Goal: Information Seeking & Learning: Find specific fact

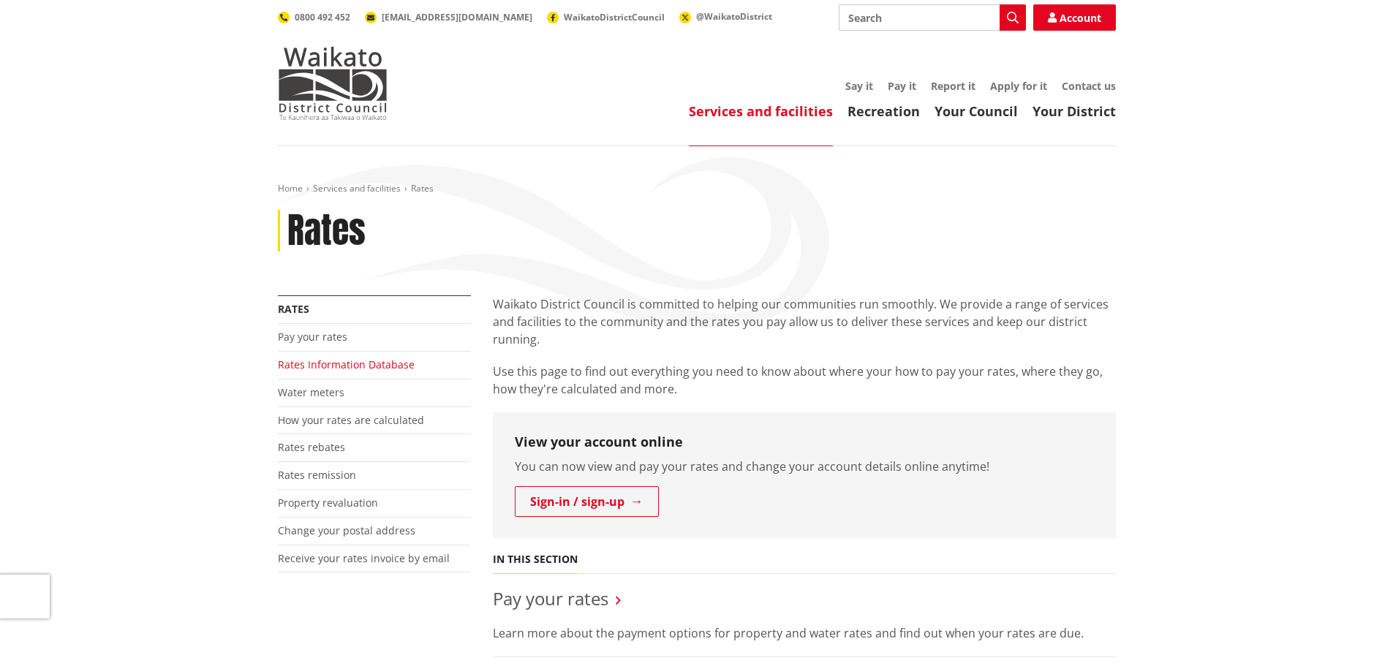
click at [318, 365] on link "Rates Information Database" at bounding box center [346, 364] width 137 height 14
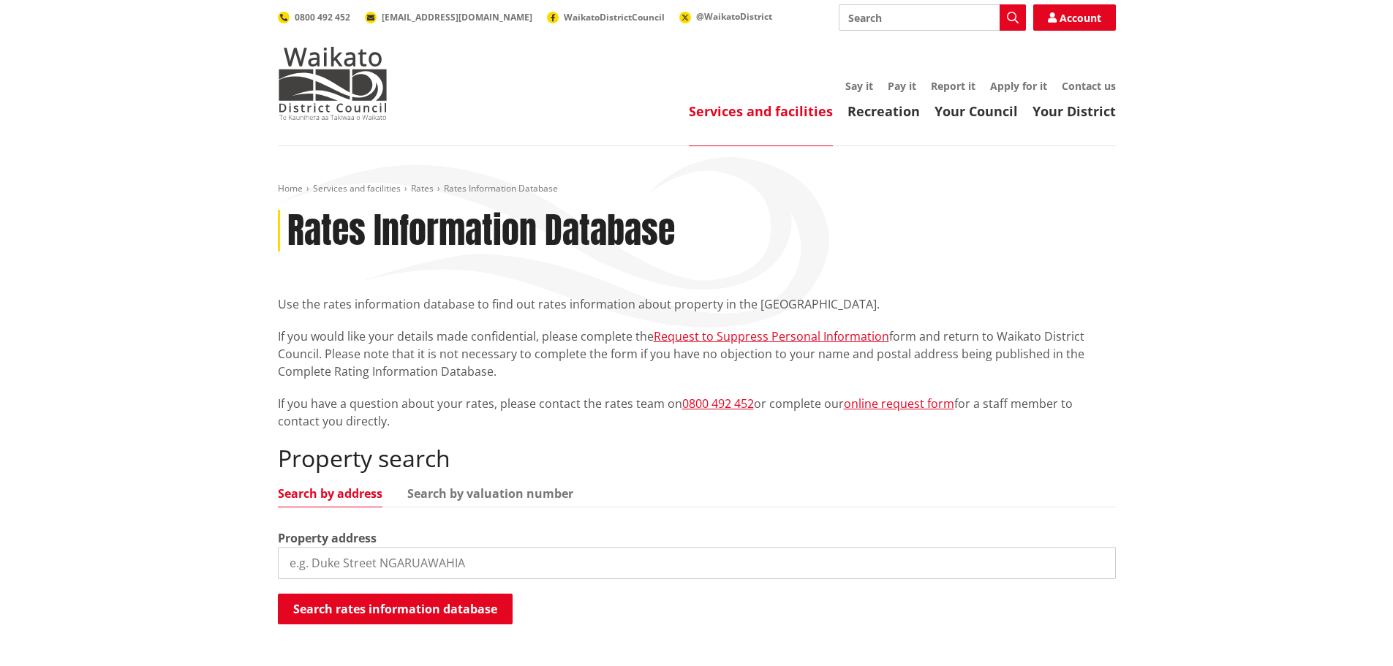
click at [343, 572] on input "search" at bounding box center [697, 563] width 838 height 32
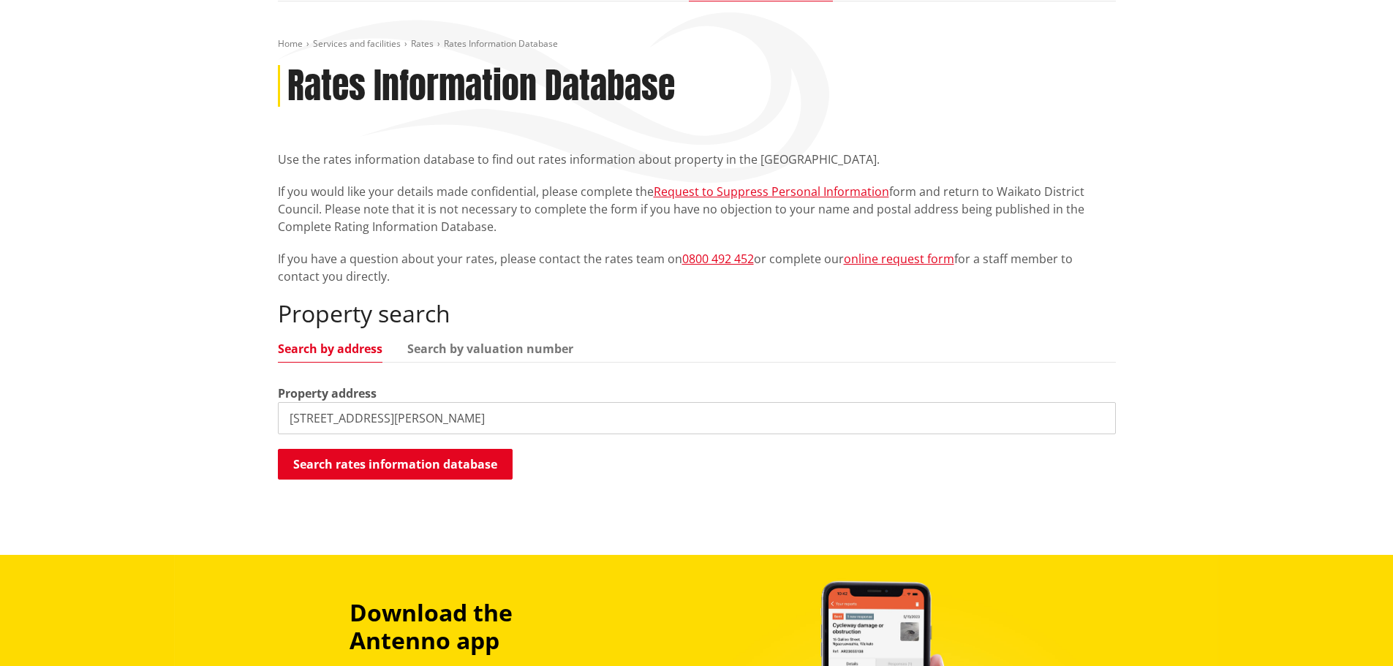
scroll to position [145, 0]
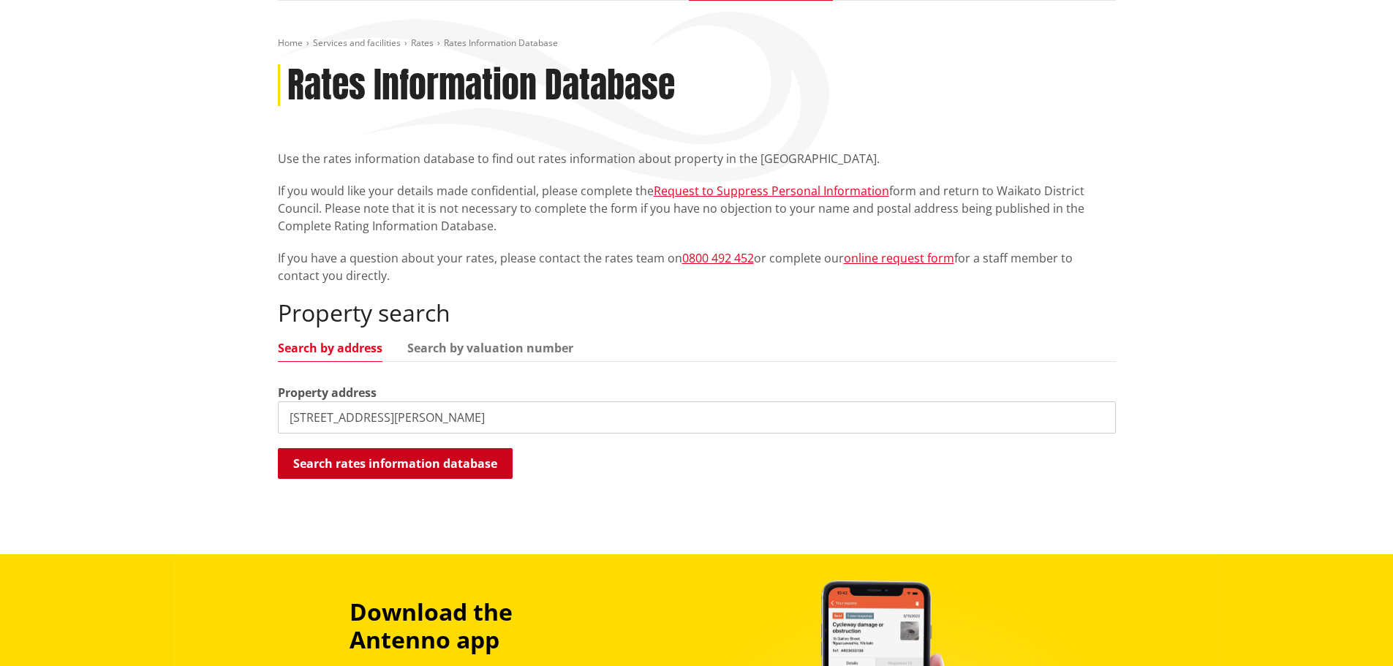
click at [409, 461] on button "Search rates information database" at bounding box center [395, 463] width 235 height 31
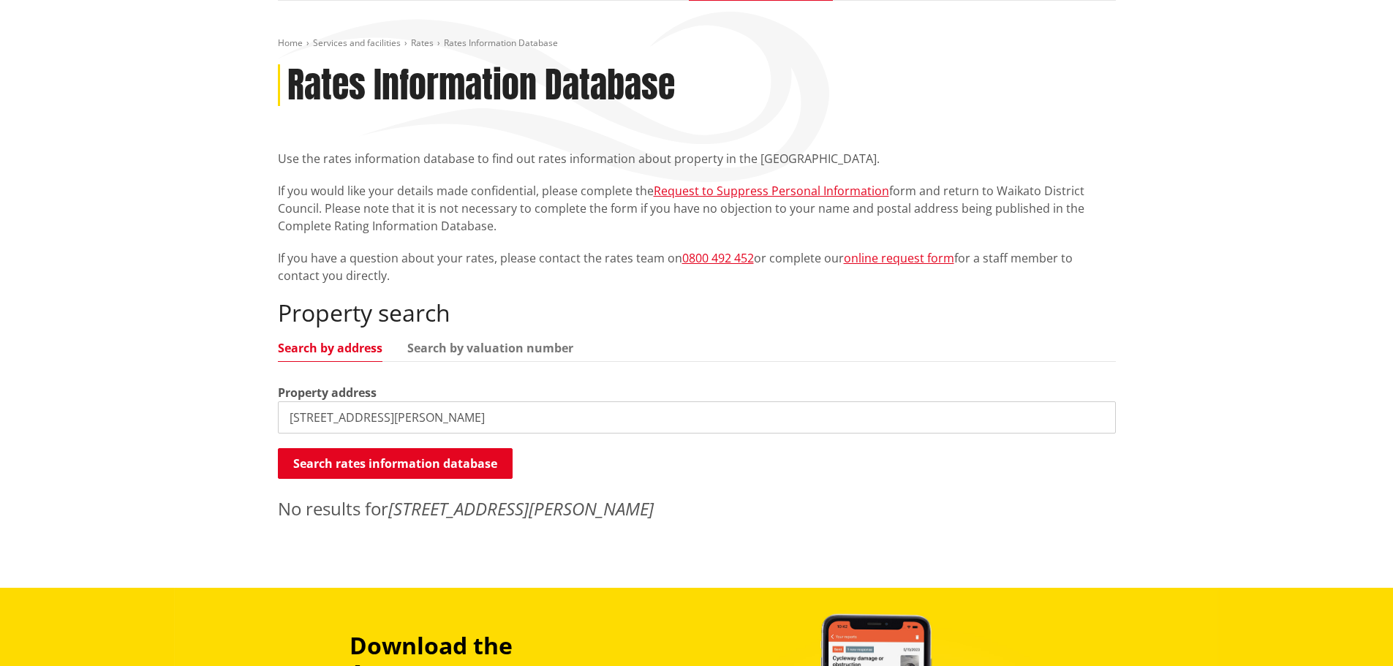
drag, startPoint x: 353, startPoint y: 417, endPoint x: 423, endPoint y: 417, distance: 69.4
click at [423, 417] on input "[STREET_ADDRESS][PERSON_NAME]" at bounding box center [697, 417] width 838 height 32
type input "[STREET_ADDRESS][PERSON_NAME]"
click at [431, 458] on button "Search rates information database" at bounding box center [395, 463] width 235 height 31
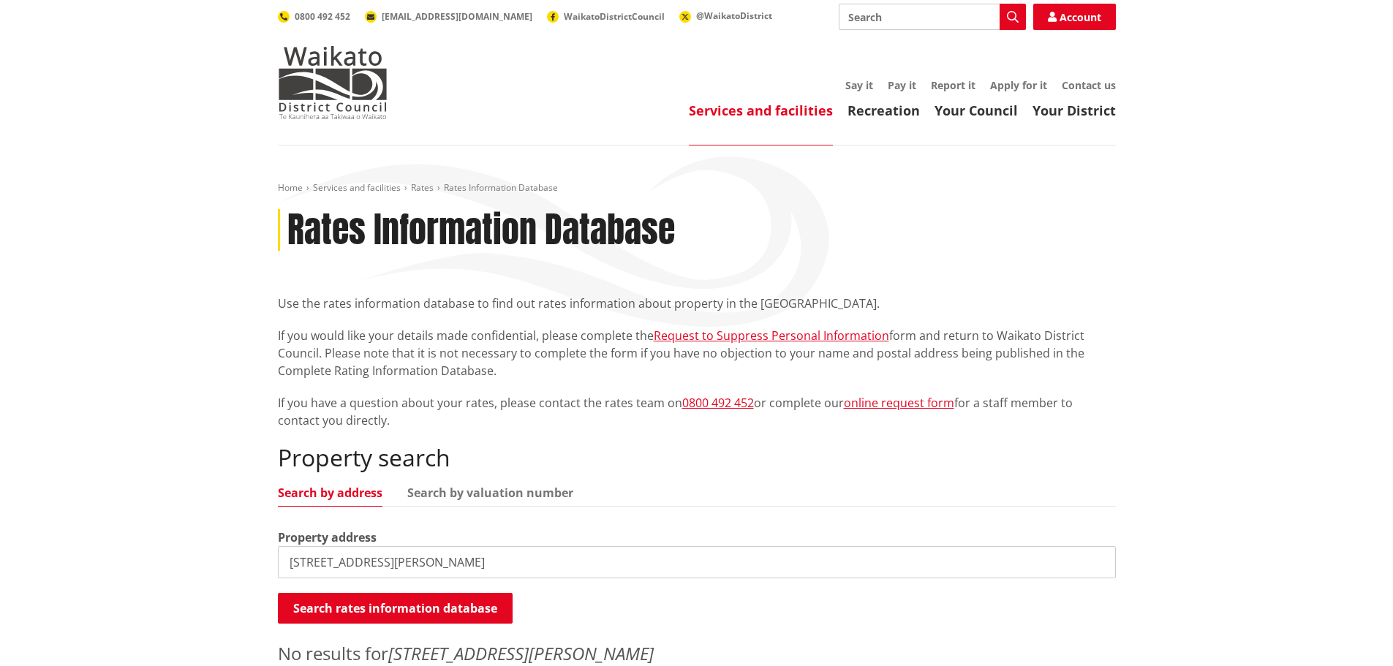
scroll to position [0, 0]
